Goal: Information Seeking & Learning: Learn about a topic

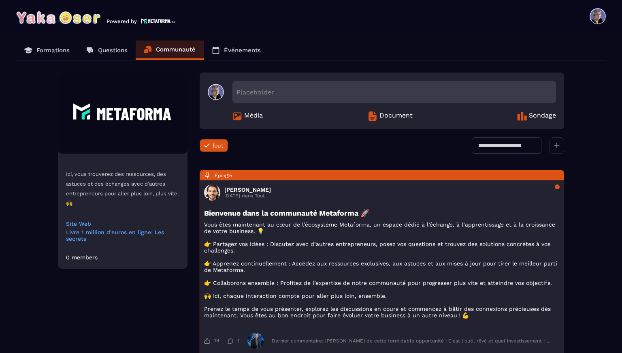
click at [60, 48] on p "Formations" at bounding box center [52, 50] width 33 height 7
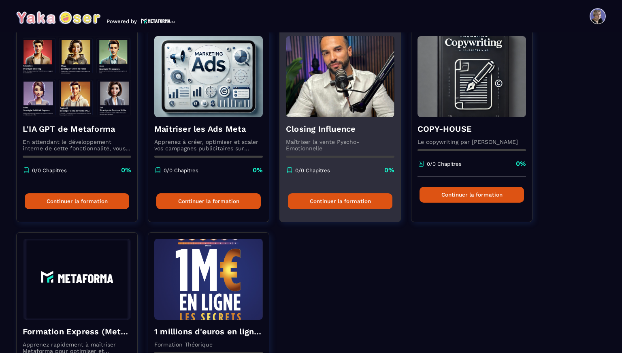
scroll to position [175, 0]
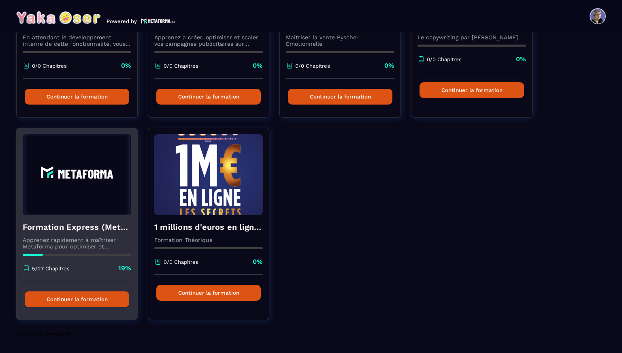
click at [104, 195] on img at bounding box center [77, 174] width 109 height 81
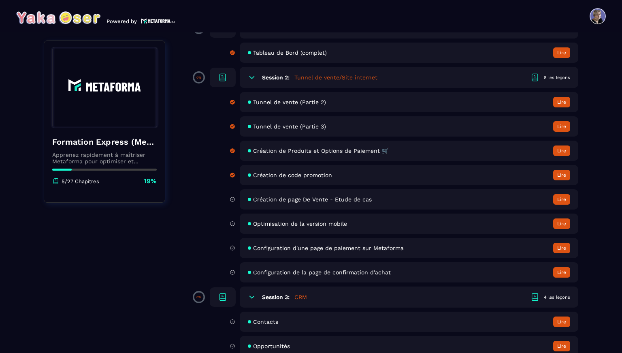
scroll to position [105, 0]
click at [504, 99] on div "Tunnel de vente (Partie 2) Lire" at bounding box center [409, 102] width 339 height 20
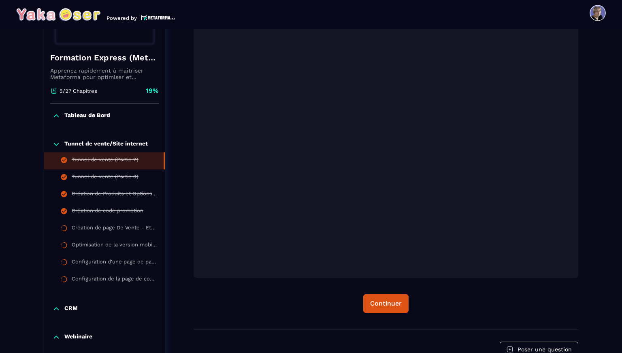
scroll to position [162, 0]
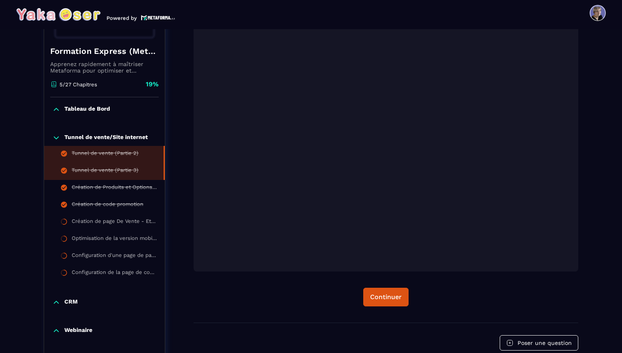
click at [121, 173] on div "Tunnel de vente (Partie 3)" at bounding box center [105, 171] width 67 height 9
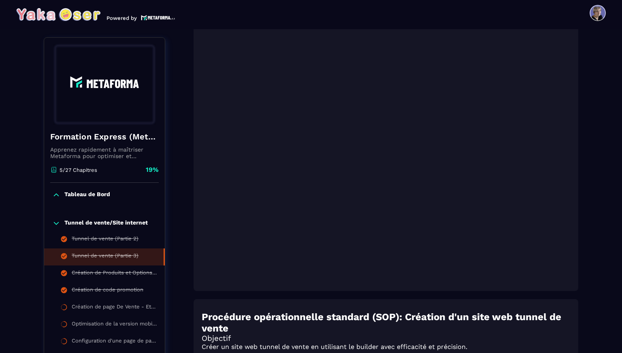
scroll to position [158, 0]
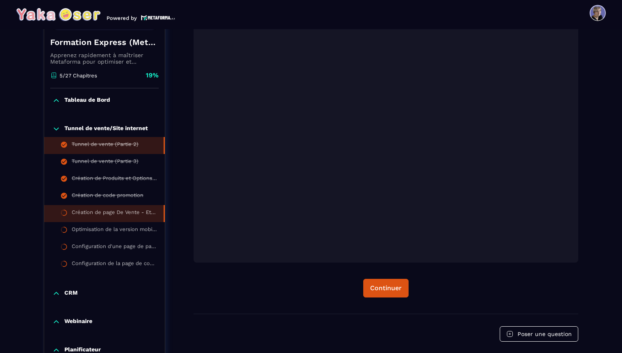
scroll to position [173, 0]
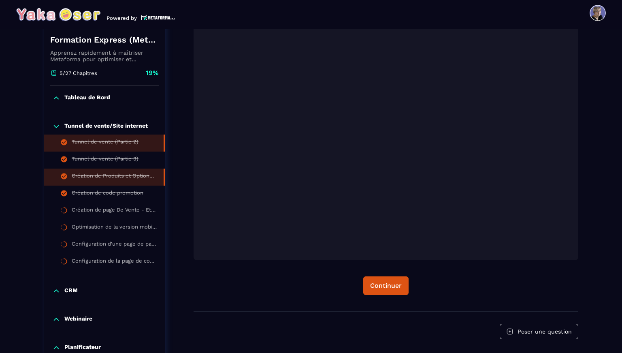
click at [109, 179] on div "Création de Produits et Options de Paiement 🛒" at bounding box center [114, 177] width 84 height 9
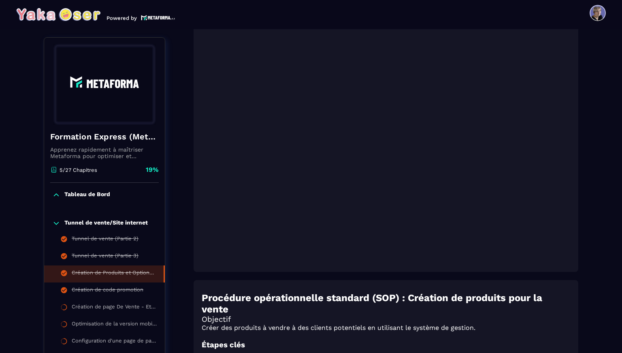
scroll to position [162, 0]
click at [319, 275] on div "Création de Produits et Options de Paiement 🛒 Procédure opérationnelle standard…" at bounding box center [386, 308] width 385 height 699
click at [312, 271] on div at bounding box center [386, 137] width 385 height 268
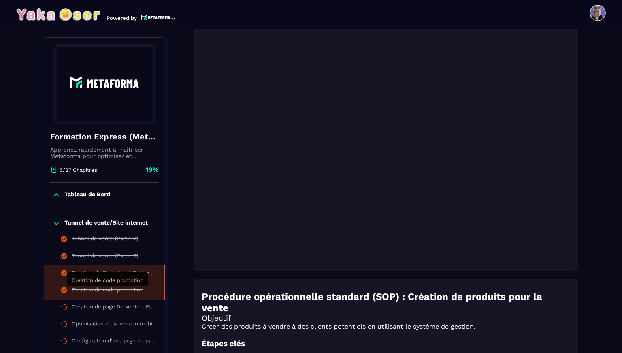
click at [121, 290] on div "Création de code promotion" at bounding box center [108, 290] width 72 height 9
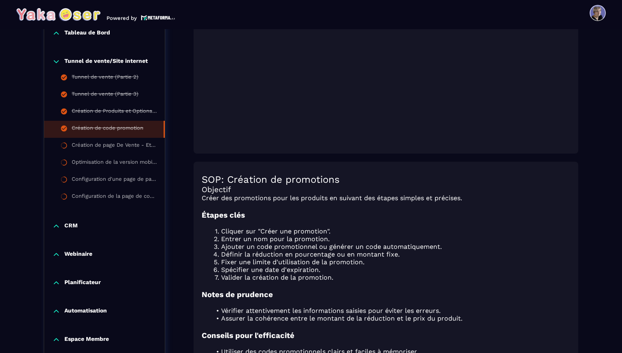
scroll to position [301, 0]
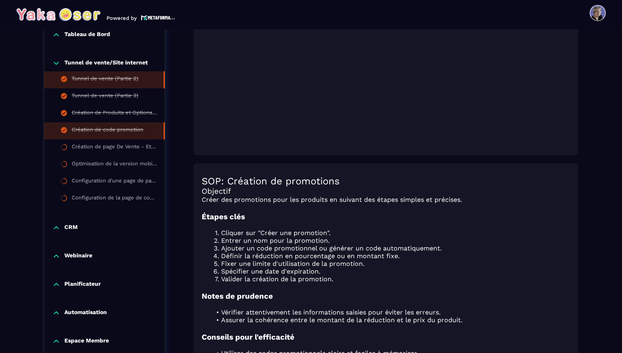
click at [92, 84] on div "Tunnel de vente (Partie 2)" at bounding box center [105, 79] width 67 height 9
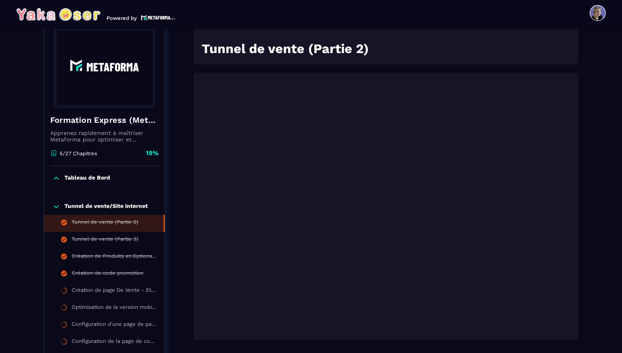
scroll to position [84, 0]
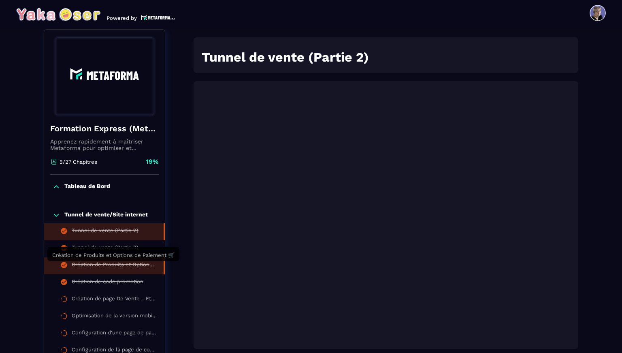
click at [102, 266] on div "Création de Produits et Options de Paiement 🛒" at bounding box center [114, 265] width 84 height 9
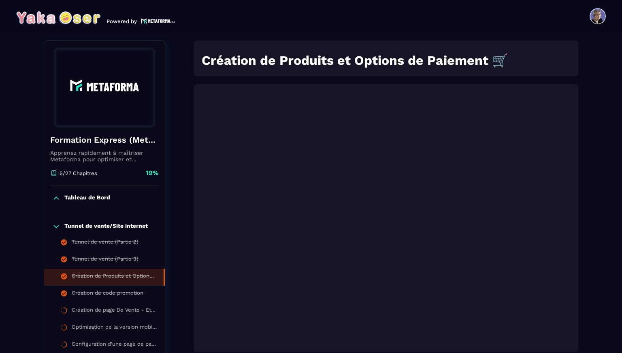
scroll to position [3, 0]
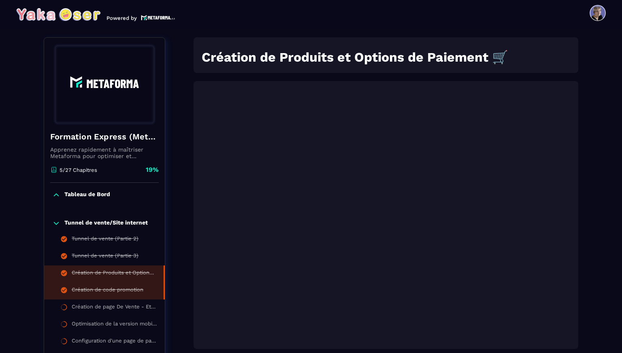
click at [102, 290] on div "Création de code promotion" at bounding box center [108, 290] width 72 height 9
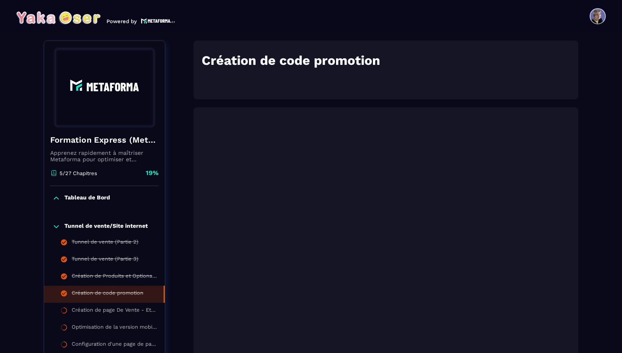
scroll to position [3, 0]
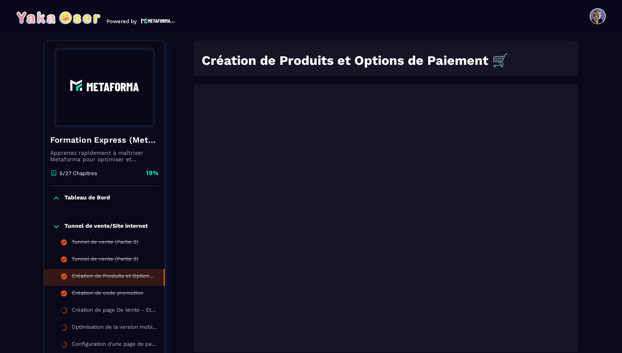
scroll to position [3, 0]
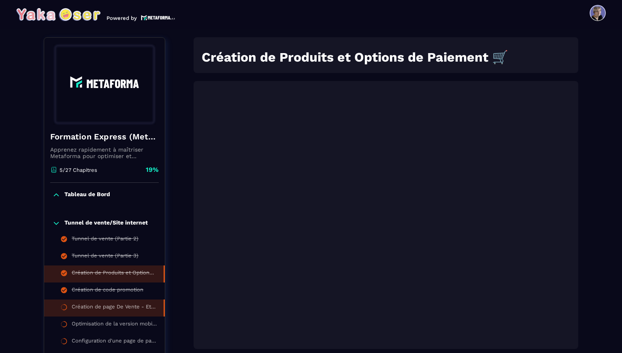
click at [110, 312] on div "Création de page De Vente - Etude de cas" at bounding box center [114, 307] width 84 height 9
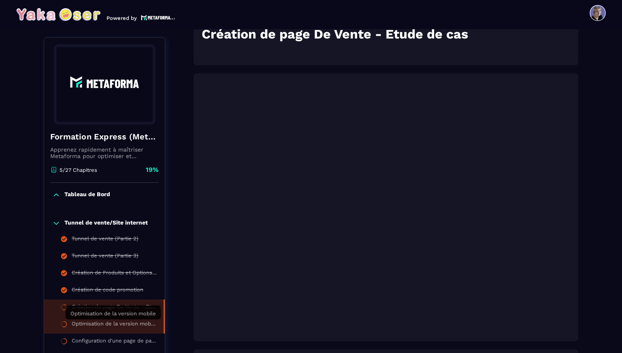
scroll to position [108, 0]
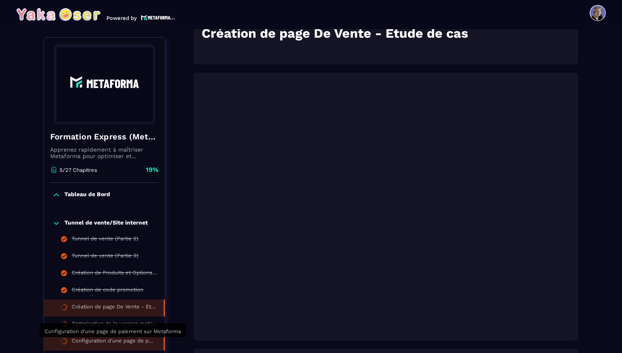
click at [109, 341] on div "Configuration d'une page de paiement sur Metaforma" at bounding box center [114, 341] width 84 height 9
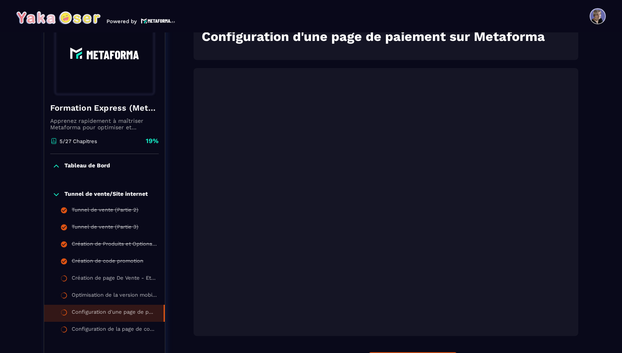
scroll to position [3, 0]
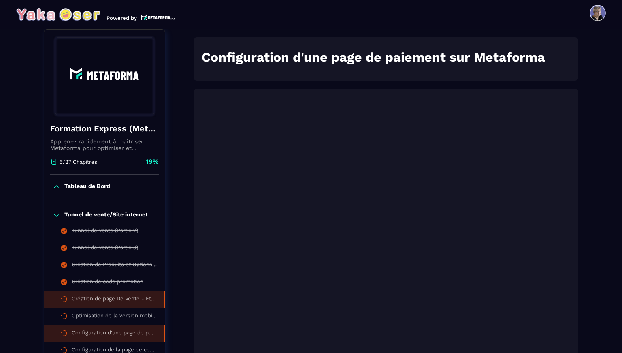
click at [105, 300] on div "Création de page De Vente - Etude de cas" at bounding box center [114, 299] width 84 height 9
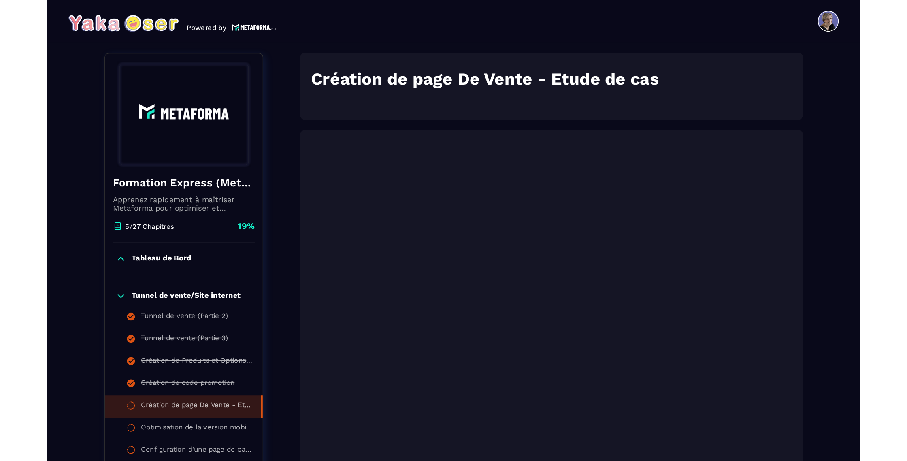
scroll to position [3, 0]
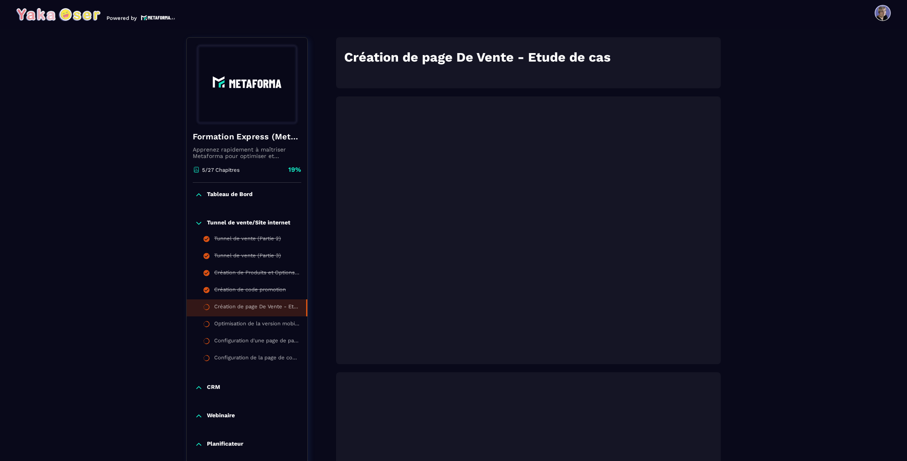
click at [71, 347] on div "Formations / Formation Express (Metaforma) / Création de page De Vente - Etude …" at bounding box center [453, 377] width 875 height 784
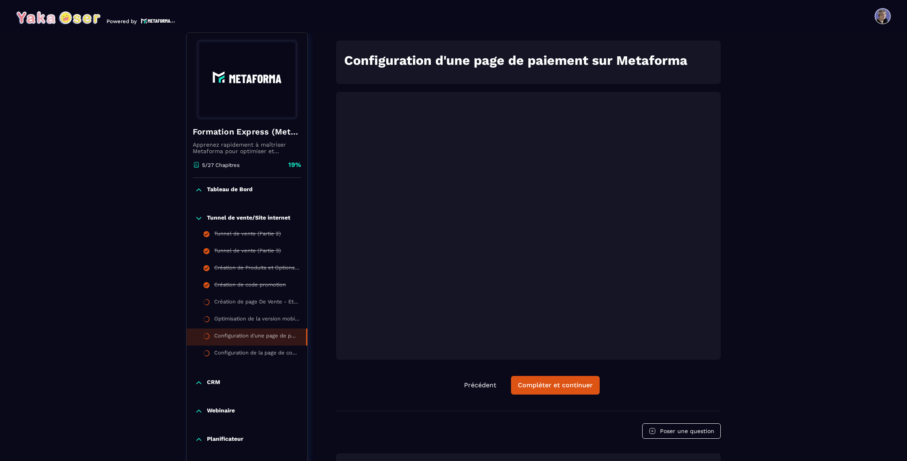
scroll to position [3, 0]
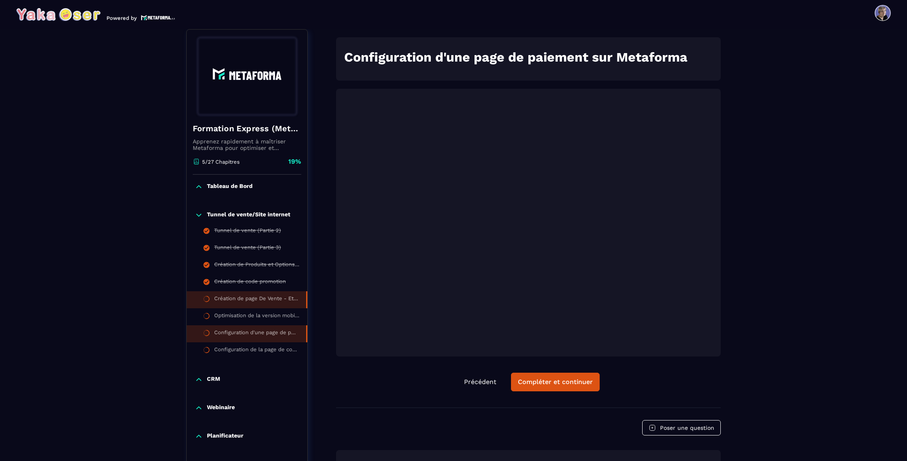
click at [252, 297] on div "Création de page De Vente - Etude de cas" at bounding box center [256, 299] width 84 height 9
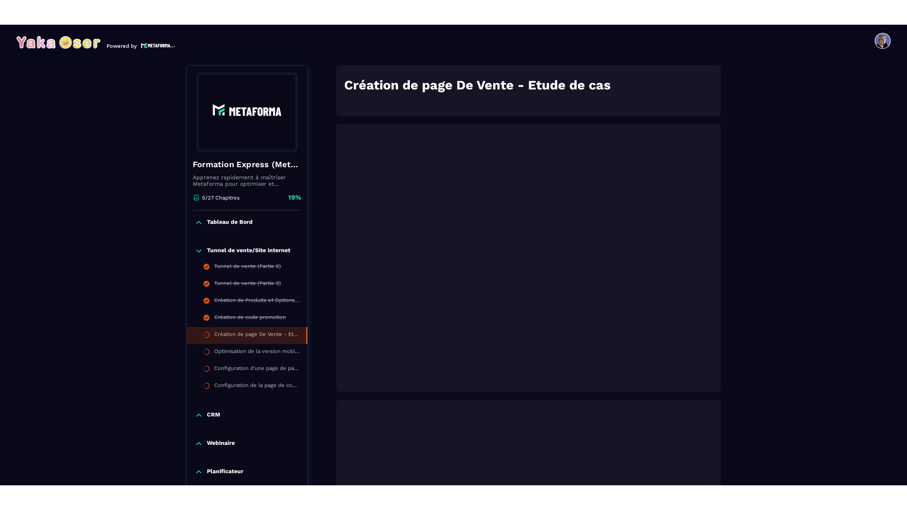
scroll to position [3, 0]
